Goal: Participate in discussion: Engage in conversation with other users on a specific topic

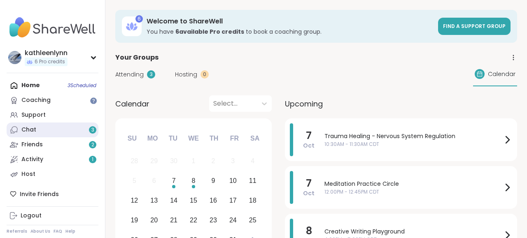
click at [36, 130] on link "Chat 3" at bounding box center [53, 130] width 92 height 15
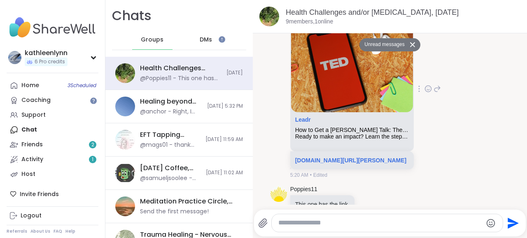
click at [478, 66] on div "Poppies11 Leadr How to Get a [PERSON_NAME] Talk: The 9 [PERSON_NAME] Used by 60…" at bounding box center [390, 89] width 239 height 187
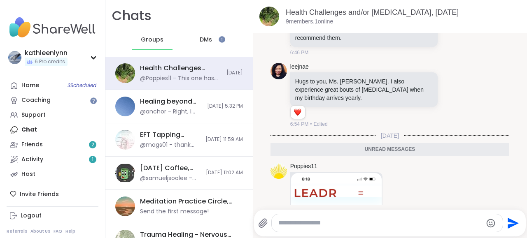
scroll to position [847, 0]
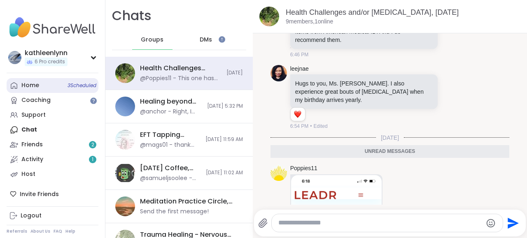
click at [29, 88] on div "Home 3 Scheduled" at bounding box center [30, 86] width 18 height 8
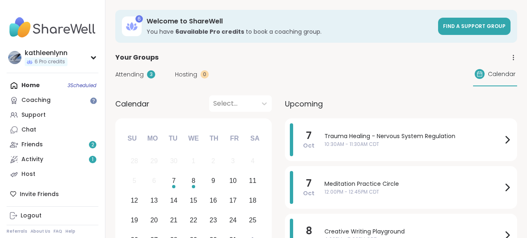
click at [134, 73] on span "Attending" at bounding box center [129, 74] width 28 height 9
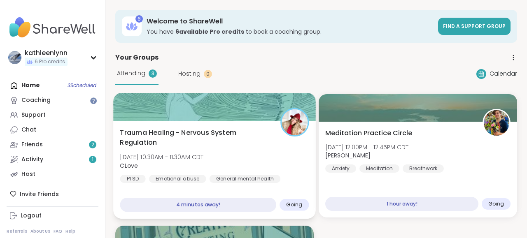
click at [200, 105] on div at bounding box center [214, 107] width 203 height 28
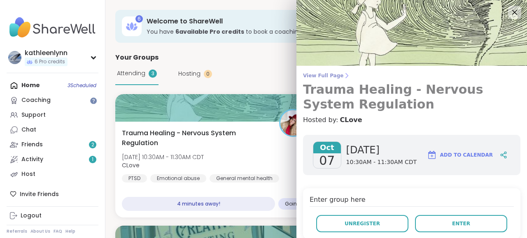
click at [334, 76] on span "View Full Page" at bounding box center [411, 75] width 217 height 7
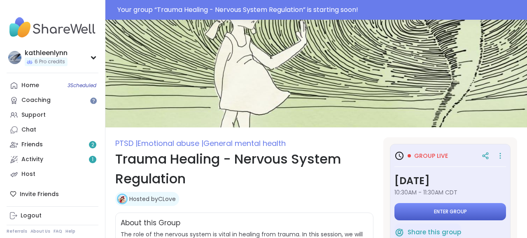
click at [469, 212] on button "Enter group" at bounding box center [450, 211] width 112 height 17
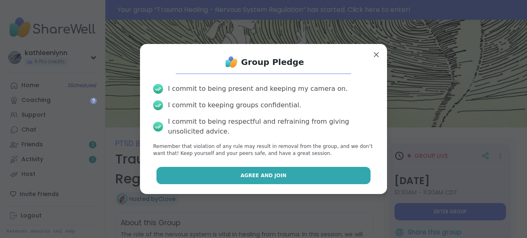
click at [325, 176] on button "Agree and Join" at bounding box center [263, 175] width 215 height 17
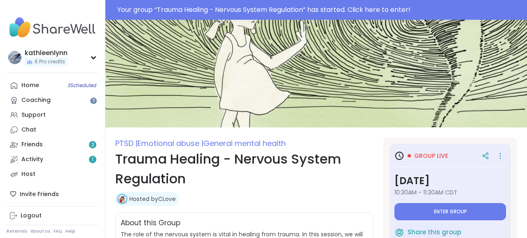
type textarea "*"
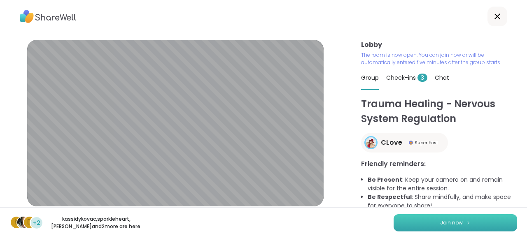
click at [439, 222] on button "Join now" at bounding box center [456, 223] width 124 height 17
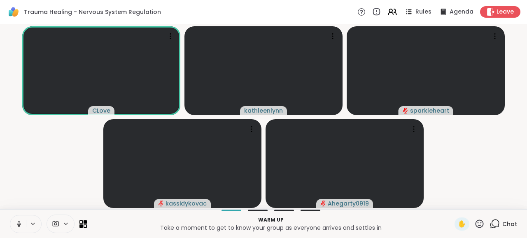
click at [20, 225] on icon at bounding box center [19, 224] width 4 height 2
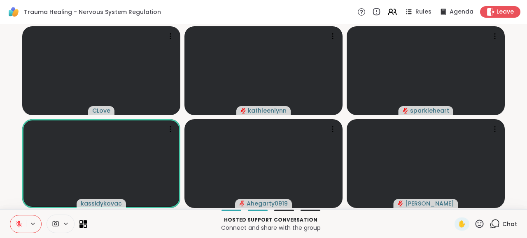
click at [20, 226] on icon at bounding box center [18, 224] width 7 height 7
click at [17, 225] on icon at bounding box center [19, 224] width 4 height 2
click at [498, 224] on icon at bounding box center [495, 224] width 10 height 10
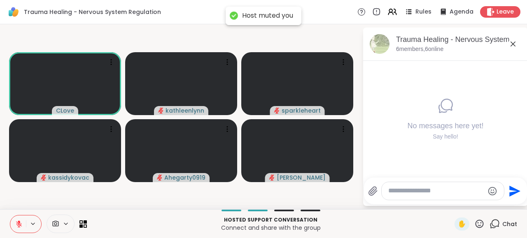
click at [17, 223] on icon at bounding box center [19, 225] width 6 height 6
click at [18, 224] on icon at bounding box center [19, 224] width 2 height 4
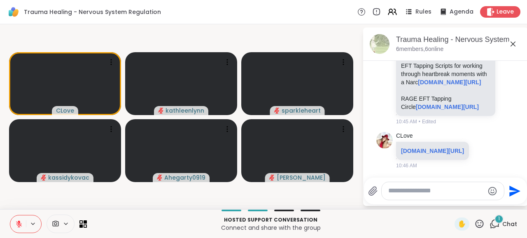
scroll to position [1705, 0]
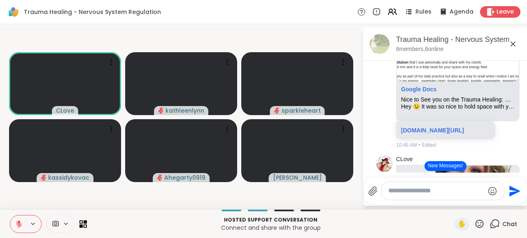
click at [449, 168] on button "New Messages!" at bounding box center [446, 166] width 42 height 10
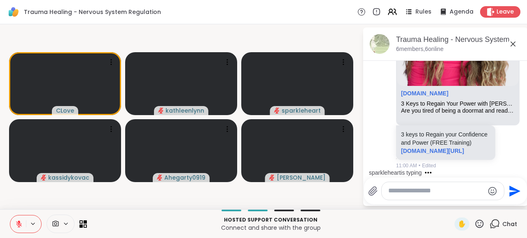
click at [425, 195] on textarea "Type your message" at bounding box center [436, 191] width 96 height 9
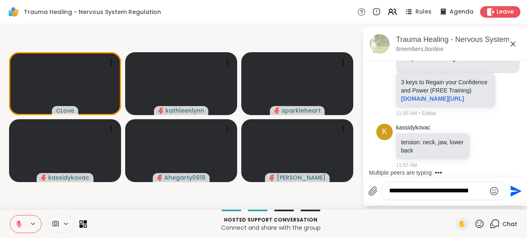
type textarea "**********"
click at [513, 193] on icon "Send" at bounding box center [516, 191] width 11 height 11
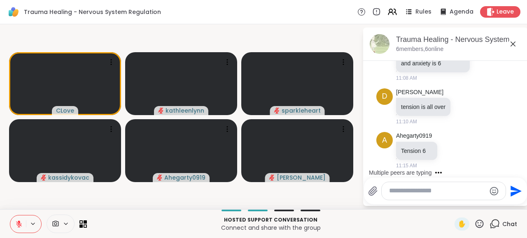
scroll to position [2433, 0]
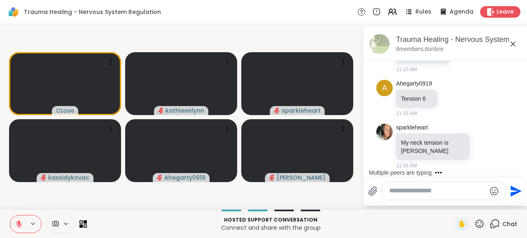
click at [395, 194] on textarea "Type your message" at bounding box center [437, 191] width 96 height 9
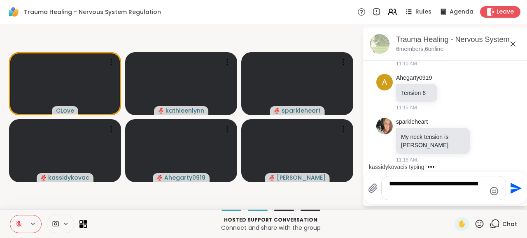
type textarea "**********"
click at [516, 188] on icon "Send" at bounding box center [516, 188] width 11 height 11
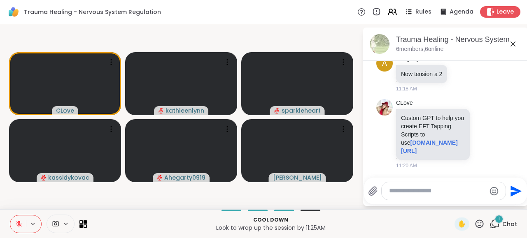
scroll to position [2750, 0]
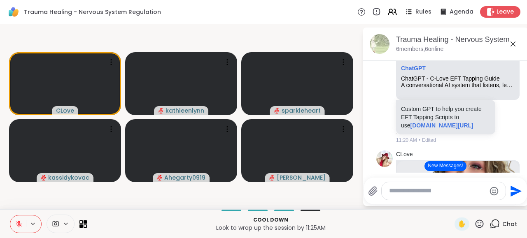
click at [448, 167] on button "New Messages!" at bounding box center [446, 166] width 42 height 10
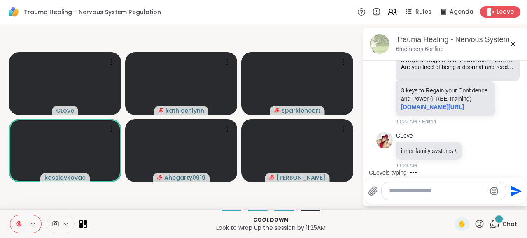
scroll to position [3122, 0]
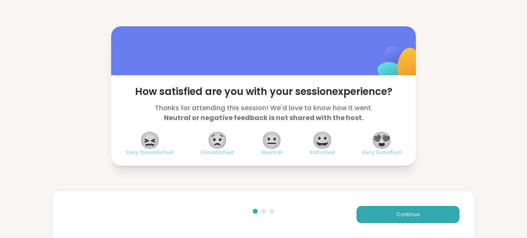
click at [383, 139] on span "😍" at bounding box center [381, 140] width 21 height 15
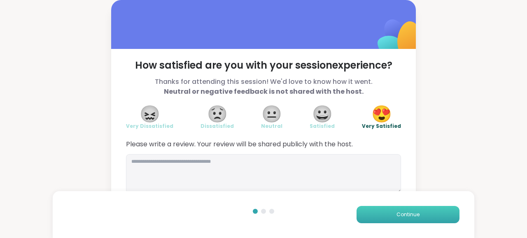
click at [393, 216] on button "Continue" at bounding box center [408, 214] width 103 height 17
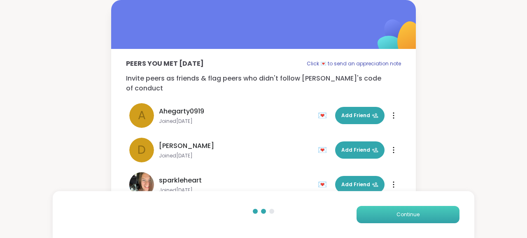
click at [393, 216] on button "Continue" at bounding box center [408, 214] width 103 height 17
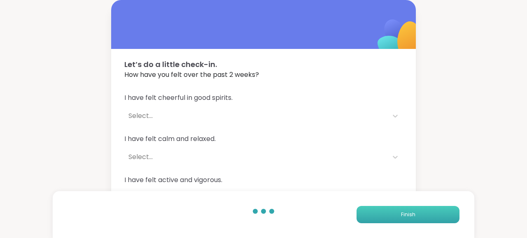
click at [393, 216] on button "Finish" at bounding box center [408, 214] width 103 height 17
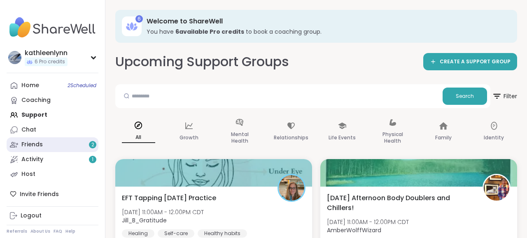
click at [42, 144] on div "Friends 2" at bounding box center [31, 145] width 21 height 8
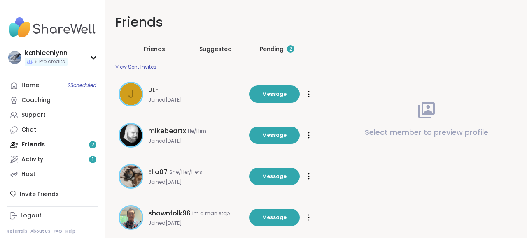
click at [272, 47] on div "Pending 2" at bounding box center [277, 49] width 35 height 8
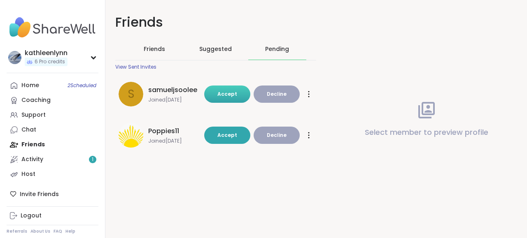
click at [229, 92] on span "Accept" at bounding box center [227, 94] width 20 height 7
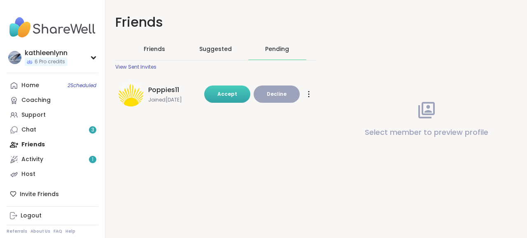
click at [232, 92] on span "Accept" at bounding box center [227, 94] width 20 height 7
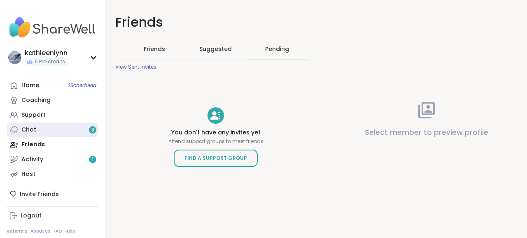
click at [29, 127] on div "Chat 3" at bounding box center [28, 130] width 15 height 8
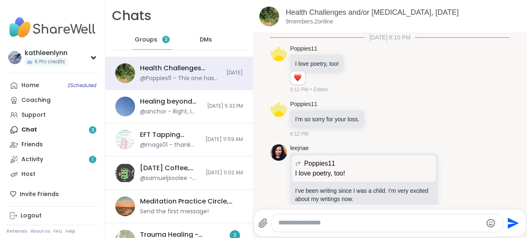
scroll to position [1248, 0]
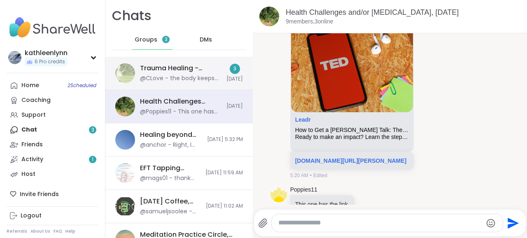
click at [156, 71] on div "Trauma Healing - Nervous System Regulation, [DATE]" at bounding box center [181, 68] width 82 height 9
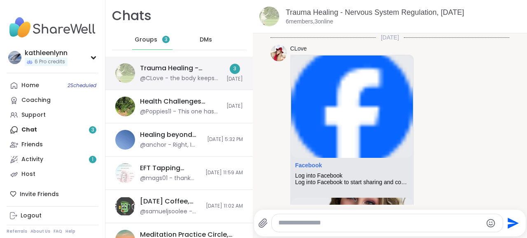
scroll to position [2983, 0]
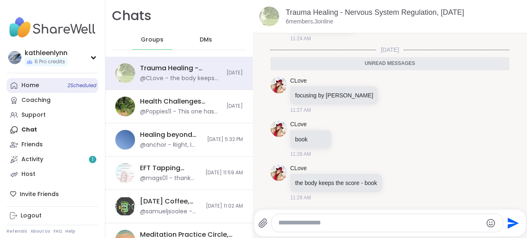
click at [57, 84] on link "Home 2 Scheduled" at bounding box center [53, 85] width 92 height 15
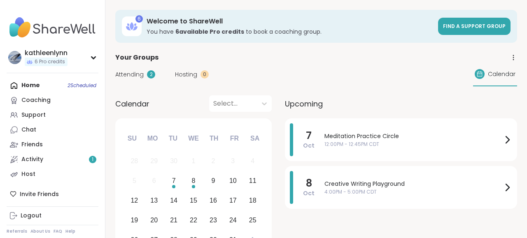
click at [132, 75] on span "Attending" at bounding box center [129, 74] width 28 height 9
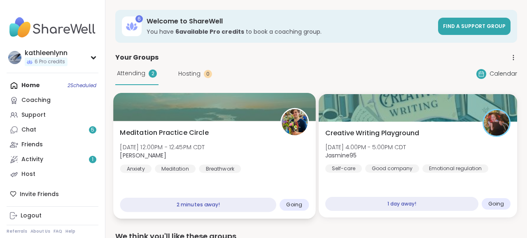
click at [245, 107] on div at bounding box center [214, 107] width 203 height 28
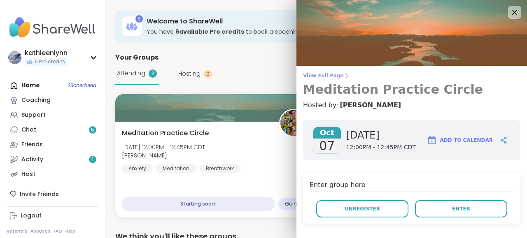
click at [323, 75] on span "View Full Page" at bounding box center [411, 75] width 217 height 7
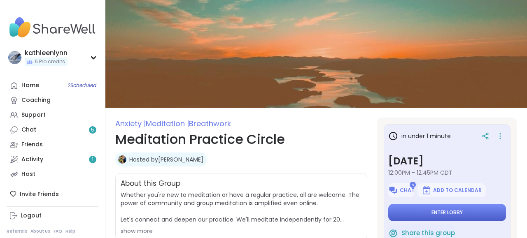
click at [424, 210] on button "Enter lobby" at bounding box center [447, 212] width 118 height 17
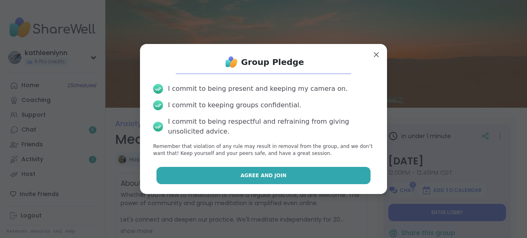
click at [355, 177] on button "Agree and Join" at bounding box center [263, 175] width 215 height 17
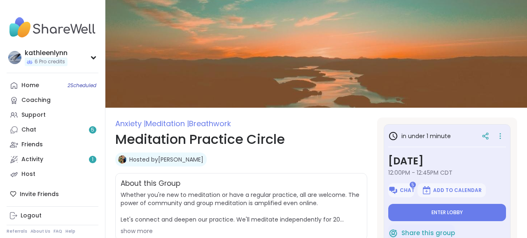
type textarea "*"
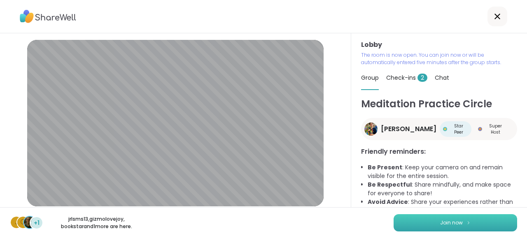
click at [441, 222] on span "Join now" at bounding box center [451, 222] width 23 height 7
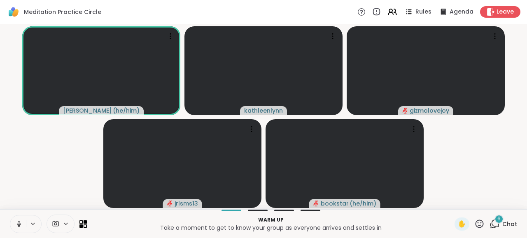
click at [18, 223] on icon at bounding box center [19, 224] width 2 height 4
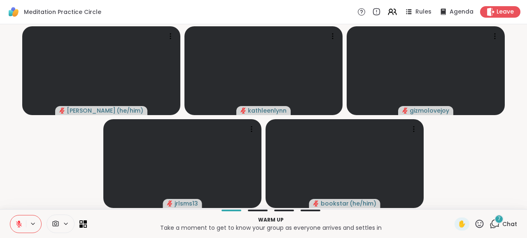
click at [498, 224] on icon at bounding box center [495, 224] width 10 height 10
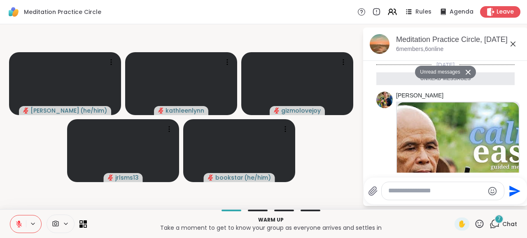
scroll to position [991, 0]
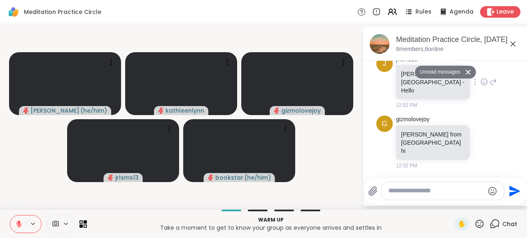
click at [499, 93] on div "j jrlsms13 [PERSON_NAME] from [GEOGRAPHIC_DATA] - Hello 12:02 PM" at bounding box center [445, 82] width 138 height 61
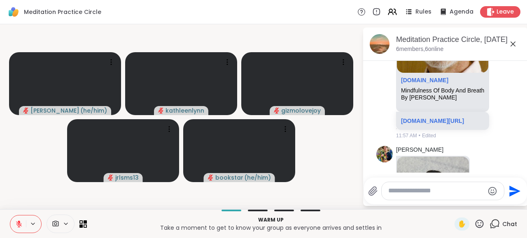
scroll to position [712, 0]
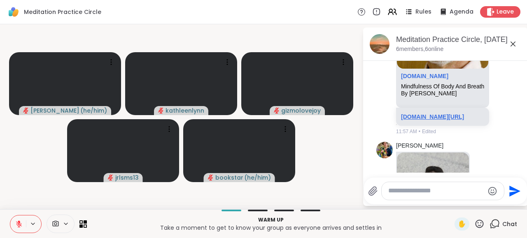
click at [438, 120] on link "[DOMAIN_NAME][URL]" at bounding box center [432, 117] width 63 height 7
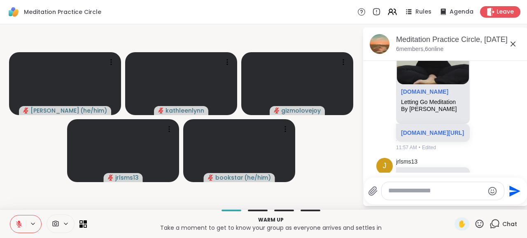
scroll to position [896, 0]
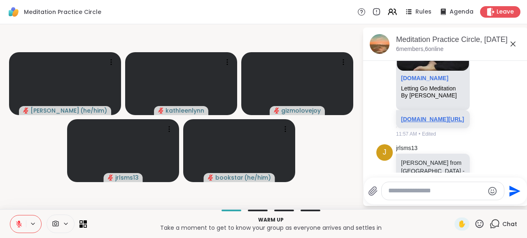
click at [424, 123] on link "[DOMAIN_NAME][URL]" at bounding box center [432, 119] width 63 height 7
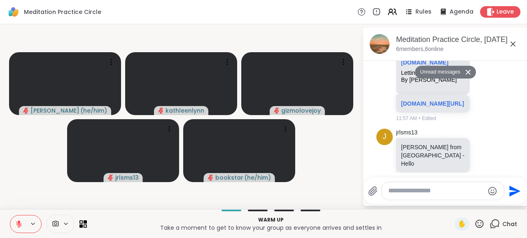
scroll to position [885, 0]
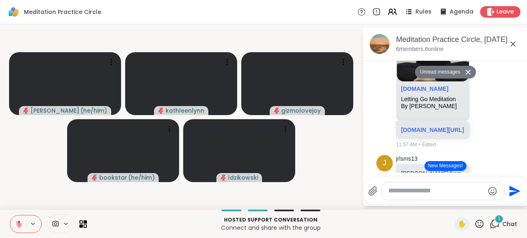
click at [16, 222] on icon at bounding box center [18, 224] width 7 height 7
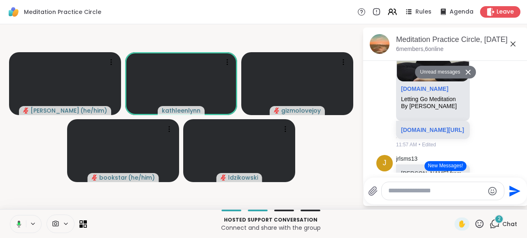
click at [18, 223] on icon at bounding box center [19, 224] width 2 height 3
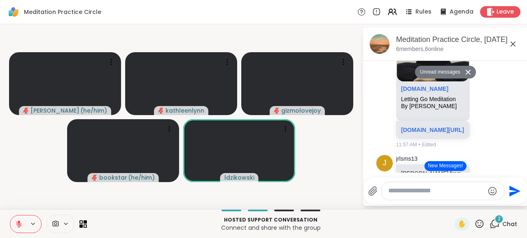
click at [443, 168] on button "New Messages!" at bounding box center [446, 166] width 42 height 10
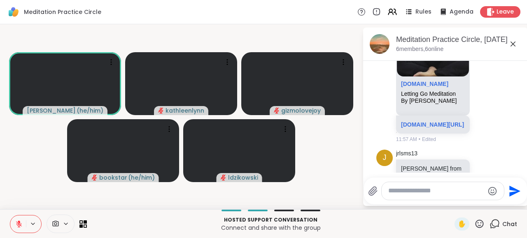
scroll to position [854, 0]
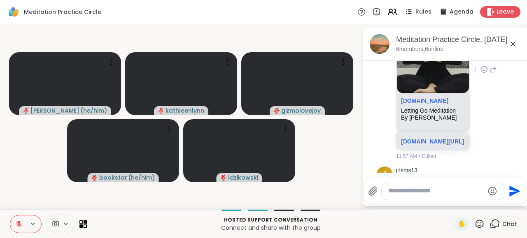
click at [424, 121] on div "By [PERSON_NAME]" at bounding box center [433, 117] width 64 height 7
click at [406, 114] on div "Letting Go Meditation" at bounding box center [433, 110] width 64 height 7
click at [420, 93] on img at bounding box center [433, 42] width 72 height 103
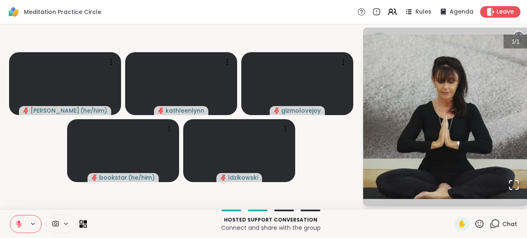
click at [478, 121] on img "Go to Slide 1" at bounding box center [445, 117] width 165 height 165
click at [517, 184] on icon "Open Fullscreen" at bounding box center [514, 186] width 12 height 12
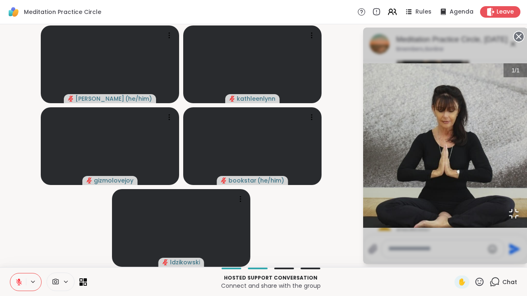
click at [363, 228] on img "Go to Slide 1" at bounding box center [445, 145] width 165 height 165
click at [508, 220] on icon "Open Fullscreen" at bounding box center [514, 214] width 12 height 12
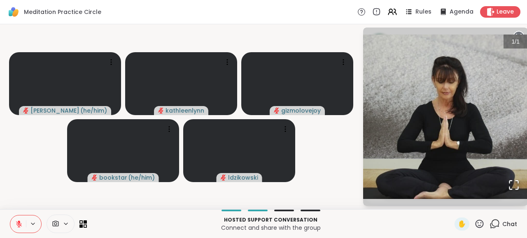
click at [471, 67] on img "Go to Slide 1" at bounding box center [445, 117] width 165 height 165
click at [357, 181] on video-player-container "[PERSON_NAME] ( he/him ) [PERSON_NAME] bookstar ( he/him ) [PERSON_NAME]" at bounding box center [181, 117] width 352 height 179
click at [519, 31] on icon at bounding box center [519, 37] width 12 height 12
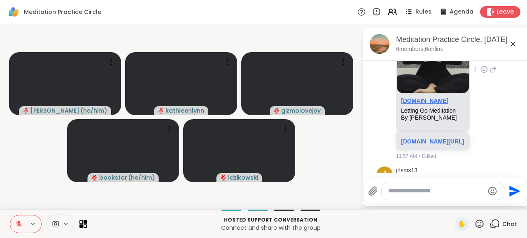
click at [414, 104] on link "[DOMAIN_NAME]" at bounding box center [424, 101] width 47 height 7
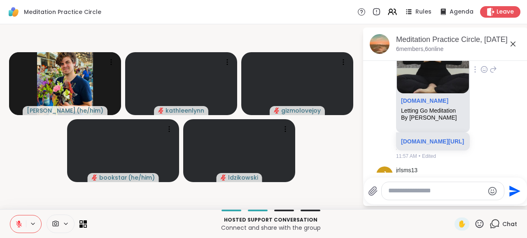
click at [499, 94] on div "[PERSON_NAME] [DOMAIN_NAME] Letting Go Meditation By [PERSON_NAME] [DOMAIN_NAME…" at bounding box center [445, 70] width 138 height 187
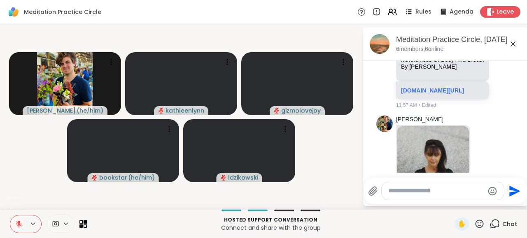
scroll to position [749, 0]
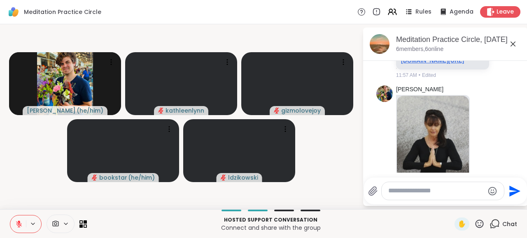
click at [429, 64] on link "[DOMAIN_NAME][URL]" at bounding box center [432, 60] width 63 height 7
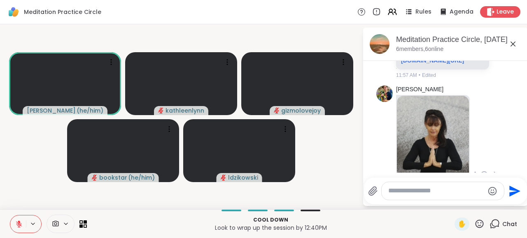
click at [497, 140] on div "[PERSON_NAME] [DOMAIN_NAME] Letting Go Meditation By [PERSON_NAME] [DOMAIN_NAME…" at bounding box center [445, 175] width 138 height 187
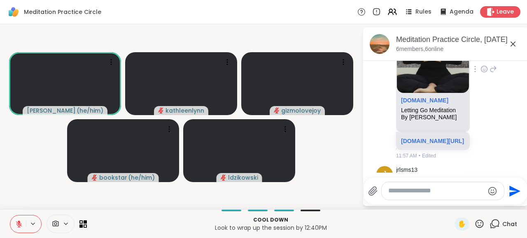
scroll to position [880, 0]
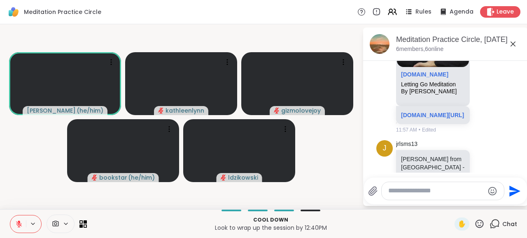
click at [19, 226] on icon at bounding box center [19, 225] width 6 height 6
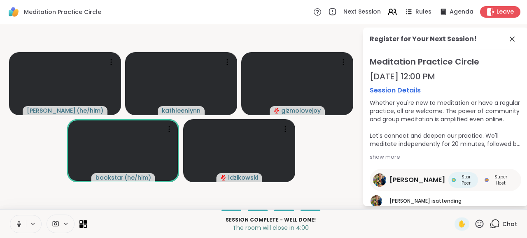
click at [14, 222] on button at bounding box center [18, 224] width 16 height 17
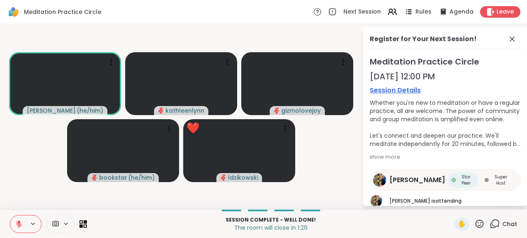
click at [479, 222] on icon at bounding box center [479, 224] width 10 height 10
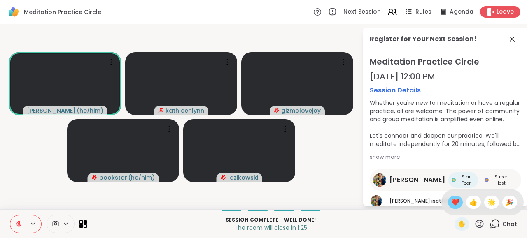
click at [451, 202] on span "❤️" at bounding box center [455, 203] width 8 height 10
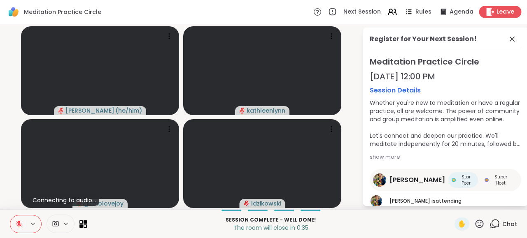
click at [497, 14] on div "Leave" at bounding box center [500, 12] width 42 height 12
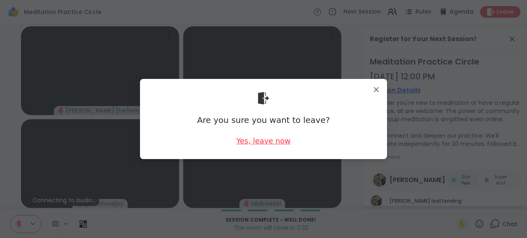
click at [280, 141] on div "Yes, leave now" at bounding box center [263, 141] width 54 height 10
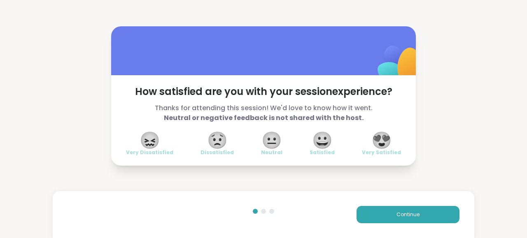
click at [382, 138] on span "😍" at bounding box center [381, 140] width 21 height 15
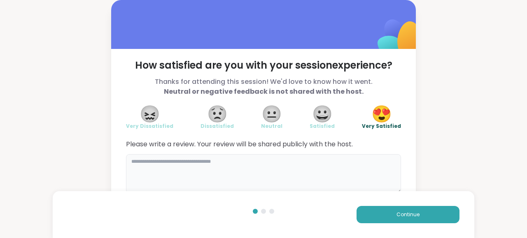
click at [139, 164] on textarea at bounding box center [263, 174] width 275 height 40
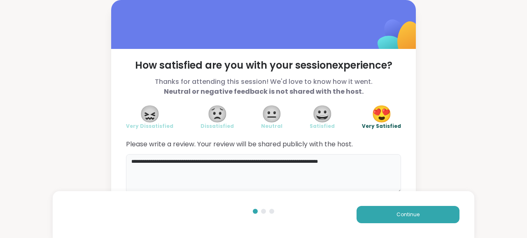
click at [178, 162] on textarea "**********" at bounding box center [263, 174] width 275 height 40
type textarea "**********"
click at [419, 212] on span "Continue" at bounding box center [408, 214] width 23 height 7
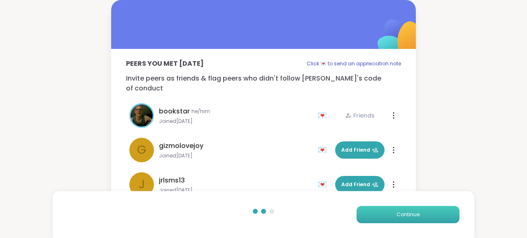
click at [419, 212] on span "Continue" at bounding box center [408, 214] width 23 height 7
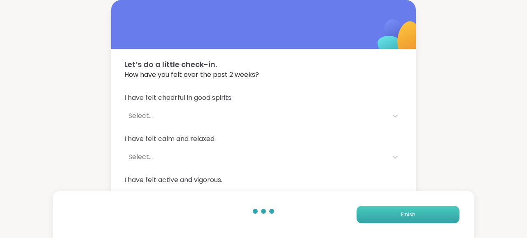
click at [419, 212] on button "Finish" at bounding box center [408, 214] width 103 height 17
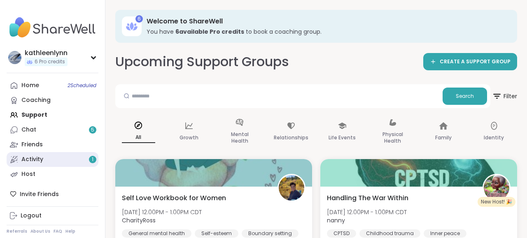
click at [47, 159] on link "Activity 1" at bounding box center [53, 159] width 92 height 15
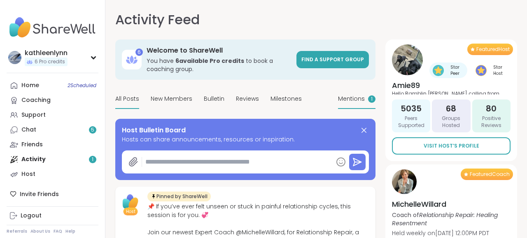
click at [346, 98] on span "Mentions" at bounding box center [351, 99] width 27 height 9
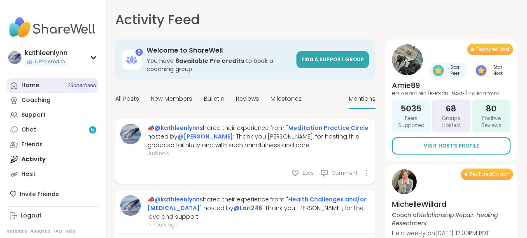
click at [39, 87] on link "Home 2 Scheduled" at bounding box center [53, 85] width 92 height 15
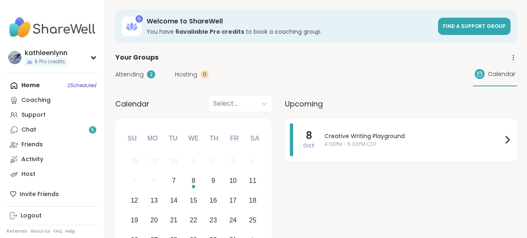
click at [129, 74] on span "Attending" at bounding box center [129, 74] width 28 height 9
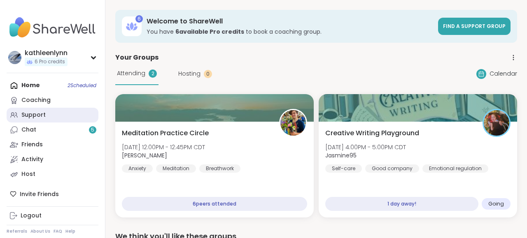
click at [46, 115] on link "Support" at bounding box center [53, 115] width 92 height 15
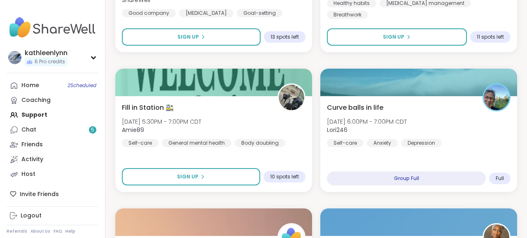
scroll to position [1349, 0]
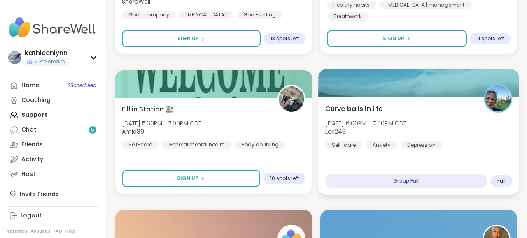
click at [362, 89] on div at bounding box center [418, 83] width 201 height 28
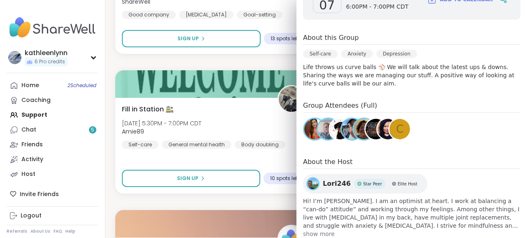
scroll to position [160, 0]
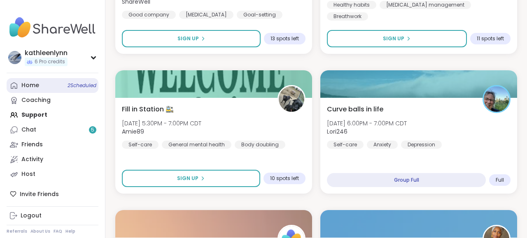
click at [28, 85] on div "Home 2 Scheduled" at bounding box center [30, 86] width 18 height 8
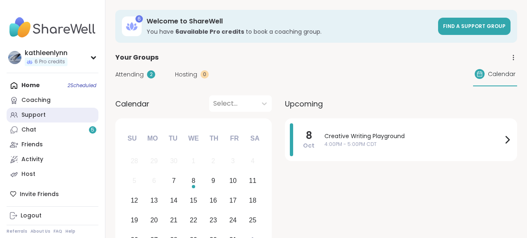
click at [31, 115] on div "Support" at bounding box center [33, 115] width 24 height 8
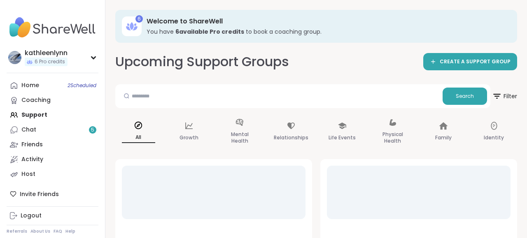
click at [360, 108] on div "Search" at bounding box center [302, 96] width 375 height 24
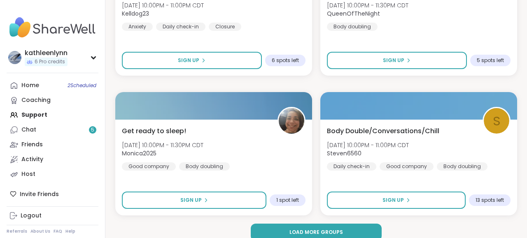
scroll to position [2458, 0]
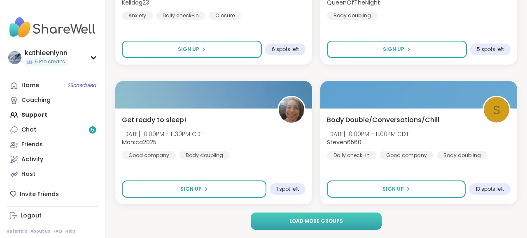
click at [327, 223] on span "Load more groups" at bounding box center [316, 221] width 54 height 7
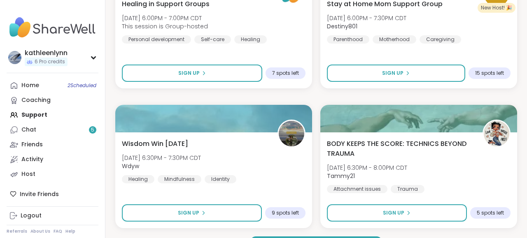
scroll to position [4978, 0]
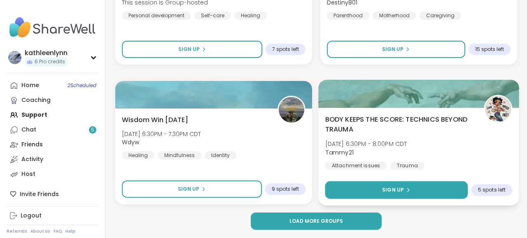
drag, startPoint x: 415, startPoint y: 191, endPoint x: 443, endPoint y: 189, distance: 28.4
click at [443, 189] on button "Sign Up" at bounding box center [396, 191] width 143 height 18
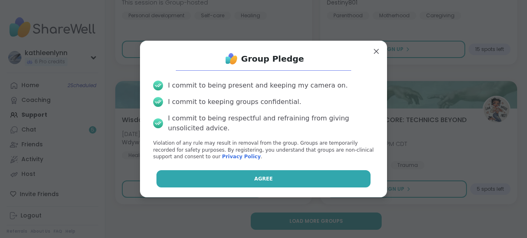
click at [349, 175] on button "Agree" at bounding box center [263, 178] width 215 height 17
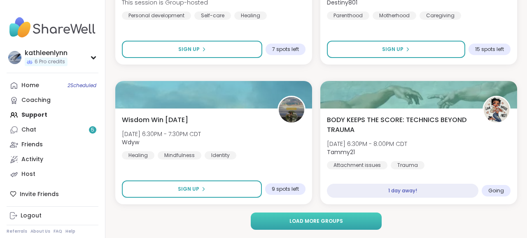
click at [312, 219] on span "Load more groups" at bounding box center [316, 221] width 54 height 7
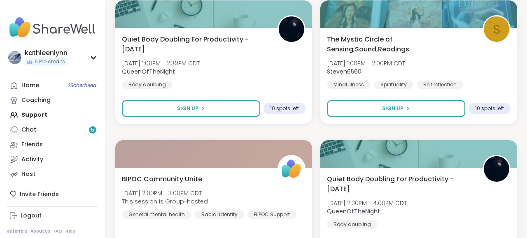
scroll to position [7498, 0]
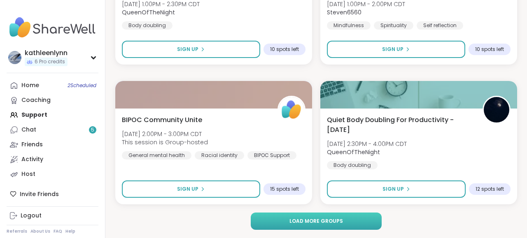
click at [308, 223] on span "Load more groups" at bounding box center [316, 221] width 54 height 7
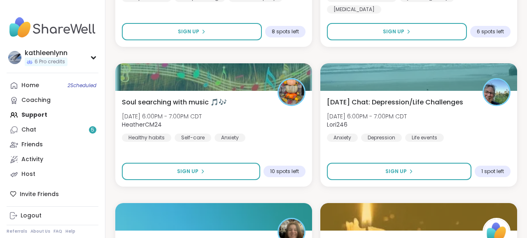
scroll to position [8076, 0]
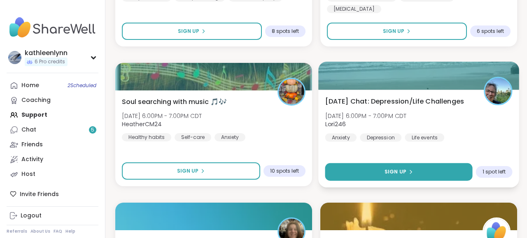
click at [373, 168] on button "Sign Up" at bounding box center [398, 172] width 147 height 18
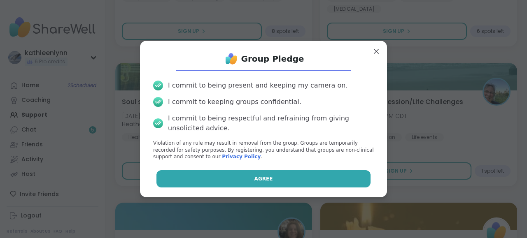
click at [350, 179] on button "Agree" at bounding box center [263, 178] width 215 height 17
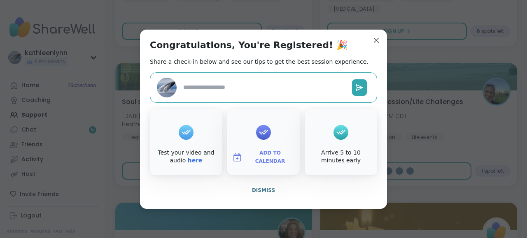
type textarea "*"
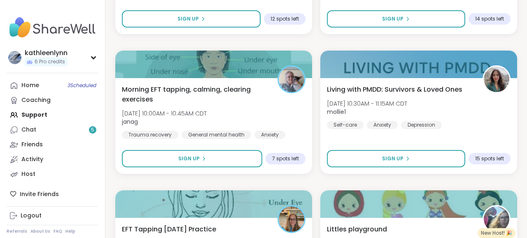
scroll to position [9590, 0]
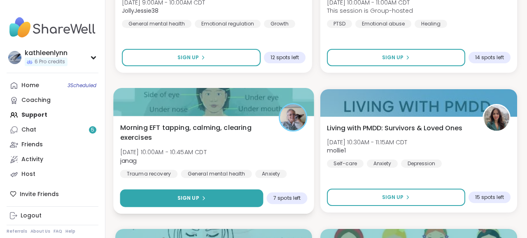
click at [212, 194] on button "Sign Up" at bounding box center [191, 199] width 143 height 18
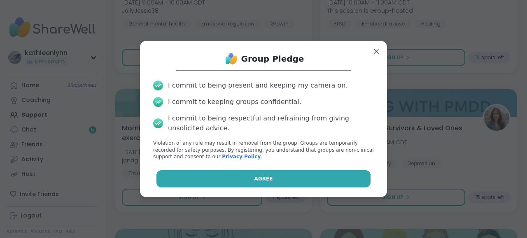
click at [213, 186] on button "Agree" at bounding box center [263, 178] width 215 height 17
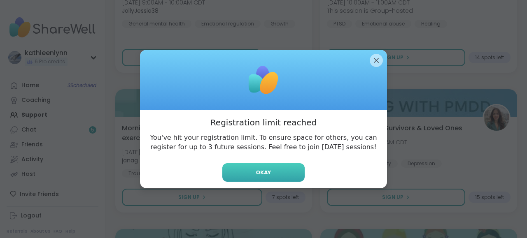
click at [231, 177] on button "Okay" at bounding box center [263, 172] width 82 height 19
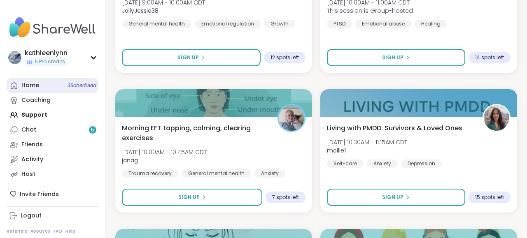
click at [29, 84] on div "Home 3 Scheduled" at bounding box center [30, 86] width 18 height 8
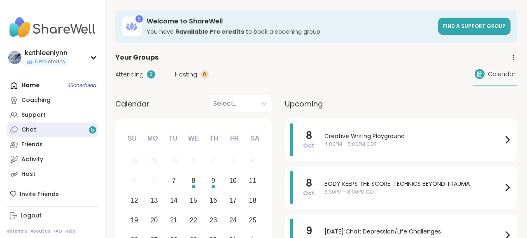
click at [28, 129] on div "Chat 5" at bounding box center [28, 130] width 15 height 8
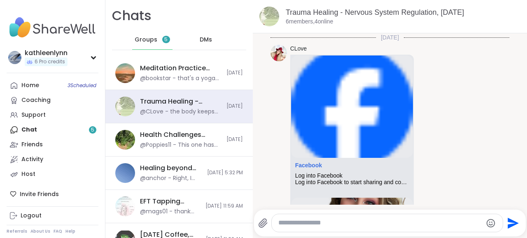
scroll to position [2955, 0]
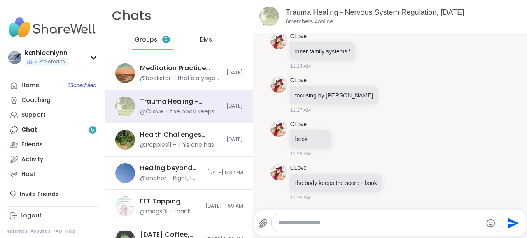
click at [28, 129] on div "Home 3 Scheduled Coaching Support Chat 5 Friends Activity Host" at bounding box center [53, 130] width 92 height 104
click at [148, 37] on span "Groups" at bounding box center [146, 40] width 23 height 8
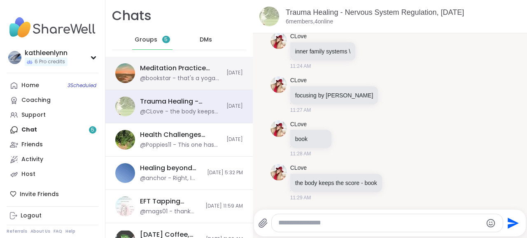
click at [166, 70] on div "Meditation Practice Circle, [DATE]" at bounding box center [181, 68] width 82 height 9
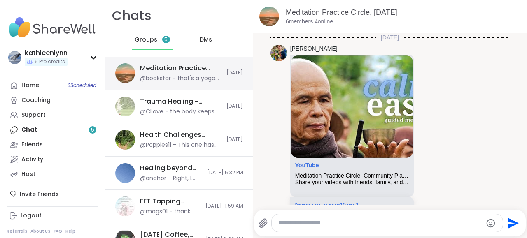
scroll to position [982, 0]
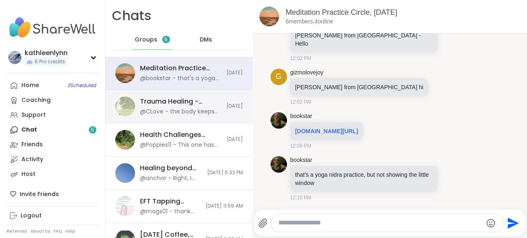
click at [160, 90] on div "Trauma Healing - Nervous System Regulation, [DATE] @CLove - the body keeps the …" at bounding box center [178, 106] width 147 height 33
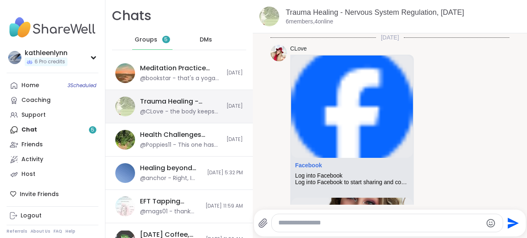
scroll to position [2955, 0]
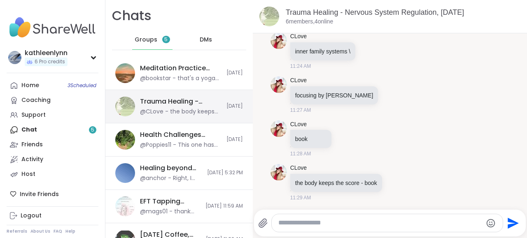
click at [153, 121] on div "Trauma Healing - Nervous System Regulation, [DATE] @CLove - the body keeps the …" at bounding box center [178, 106] width 147 height 33
